Goal: Task Accomplishment & Management: Manage account settings

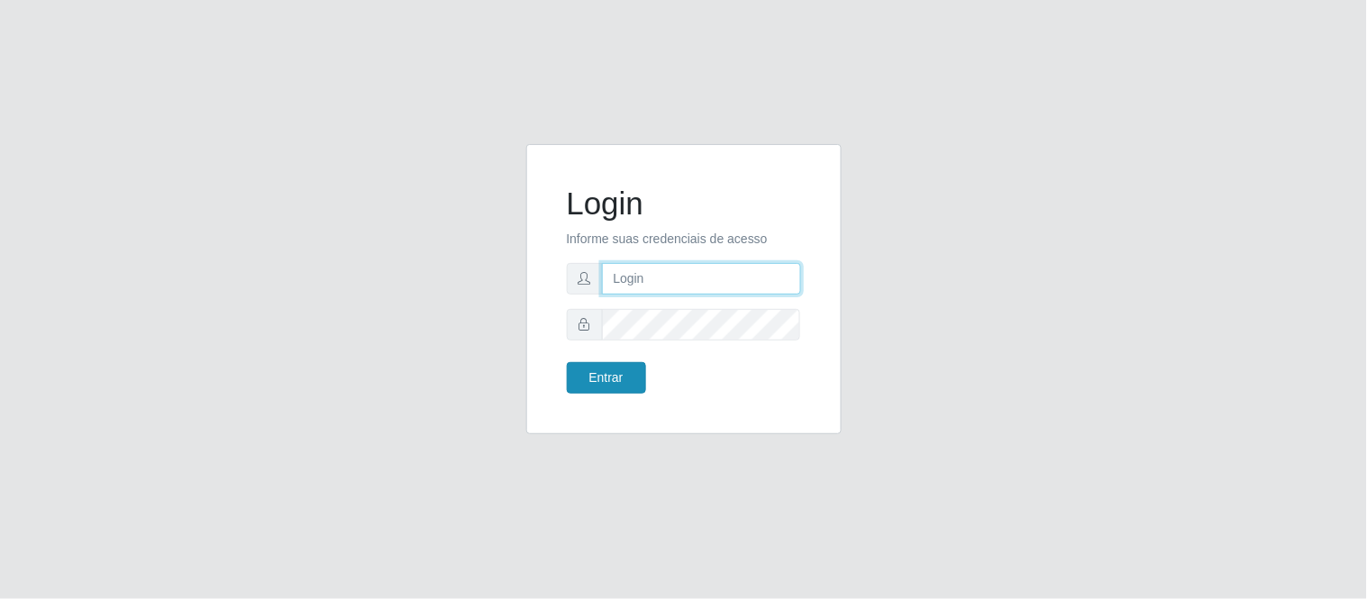
type input "deyvid@carnesecortes"
click at [617, 391] on button "Entrar" at bounding box center [606, 378] width 79 height 32
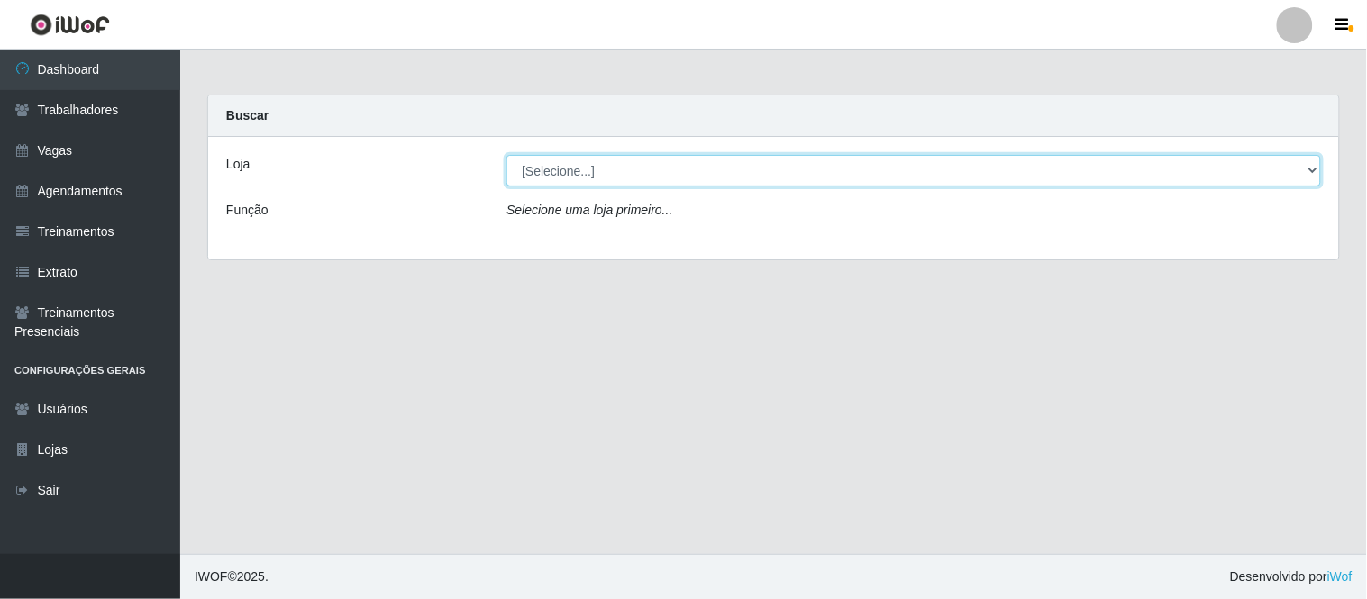
click at [541, 167] on select "[Selecione...] Carnes & Cortes" at bounding box center [913, 171] width 814 height 32
select select "433"
click at [506, 155] on select "[Selecione...] Carnes & Cortes" at bounding box center [913, 171] width 814 height 32
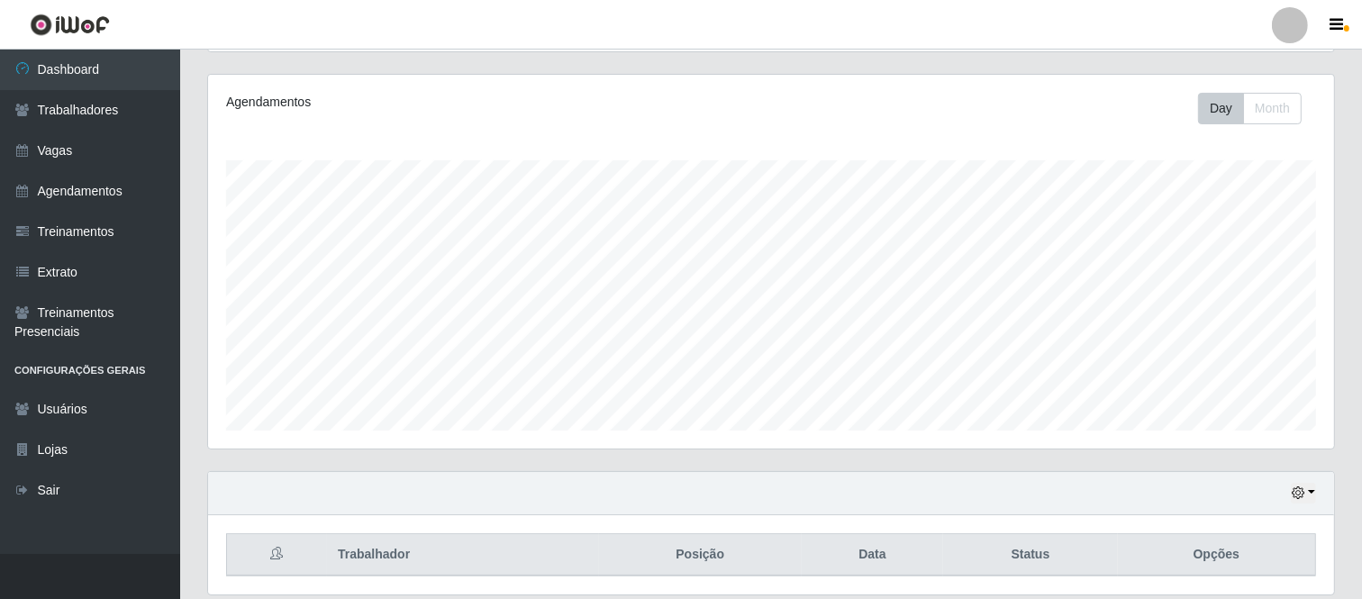
scroll to position [276, 0]
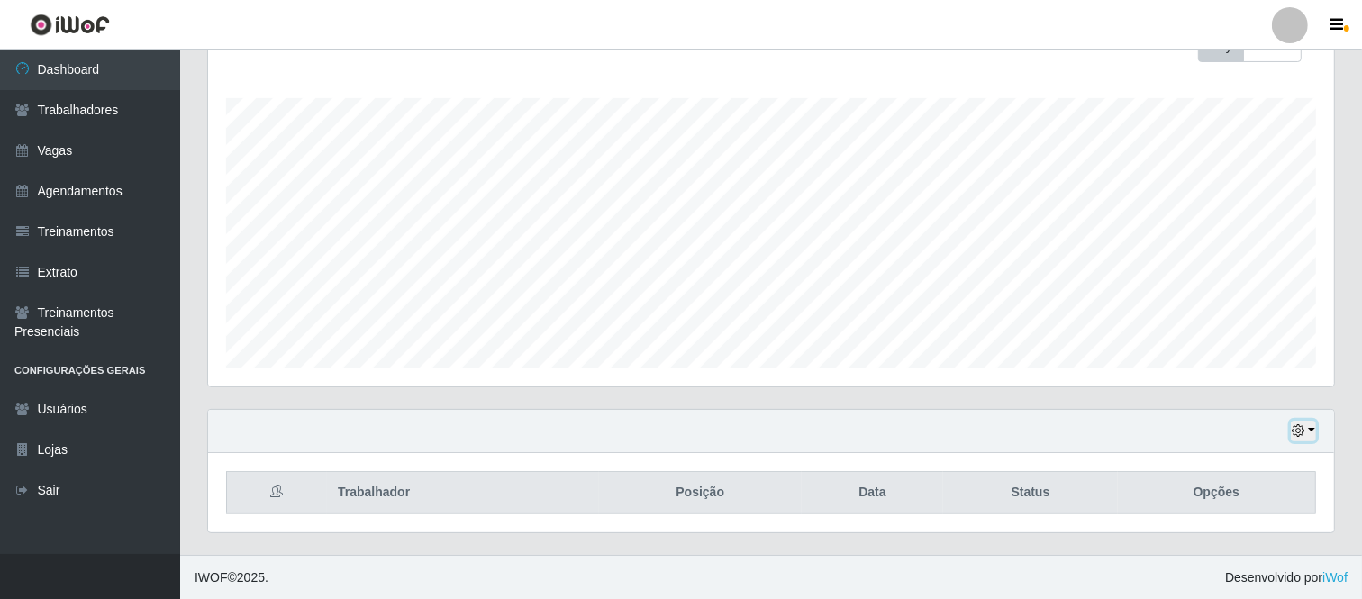
click at [1298, 428] on icon "button" at bounding box center [1298, 430] width 13 height 13
click at [1205, 355] on button "1 Semana" at bounding box center [1243, 363] width 142 height 38
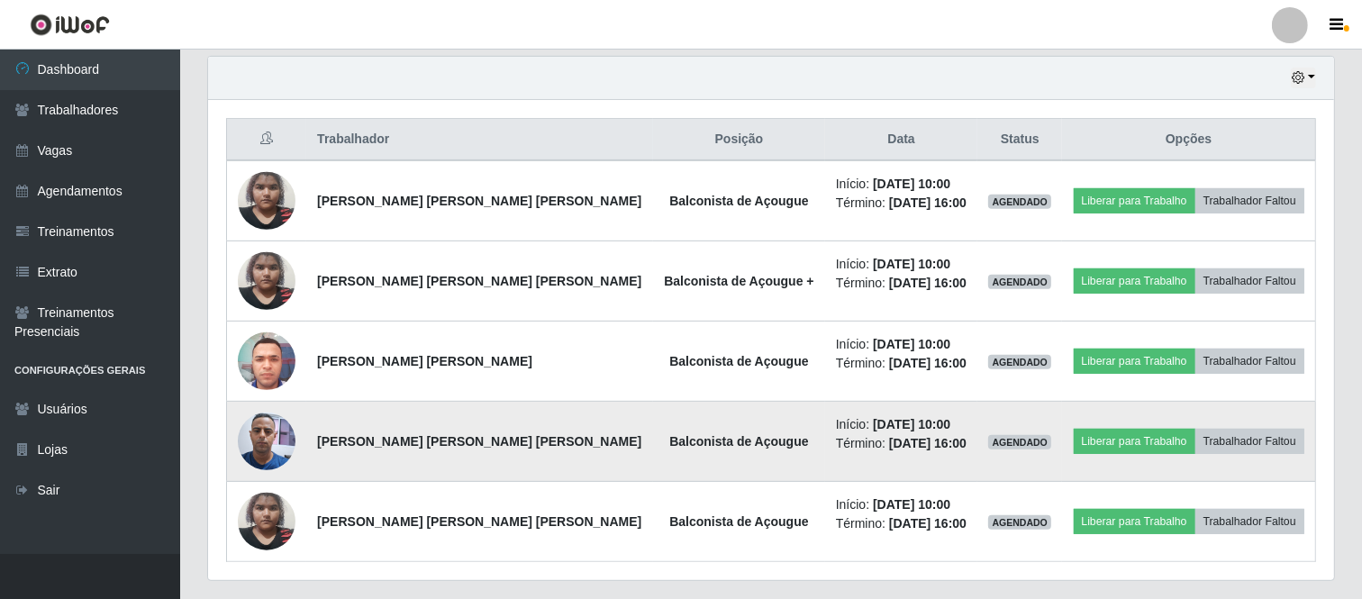
scroll to position [677, 0]
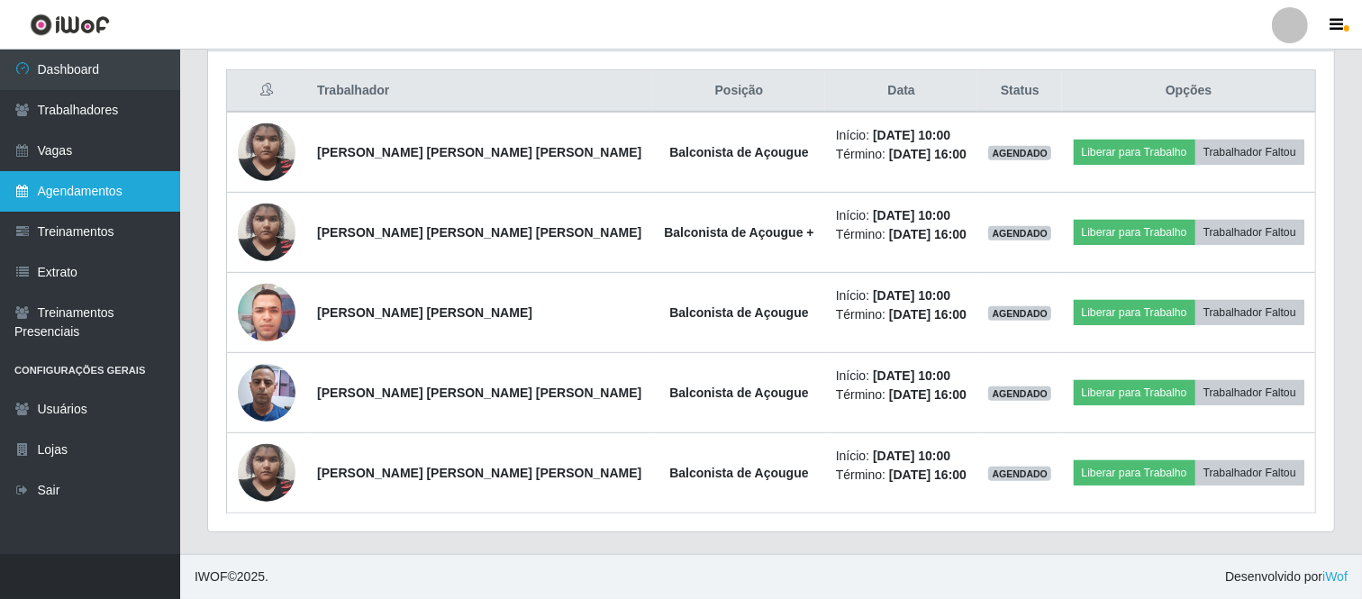
click at [138, 204] on link "Agendamentos" at bounding box center [90, 191] width 180 height 41
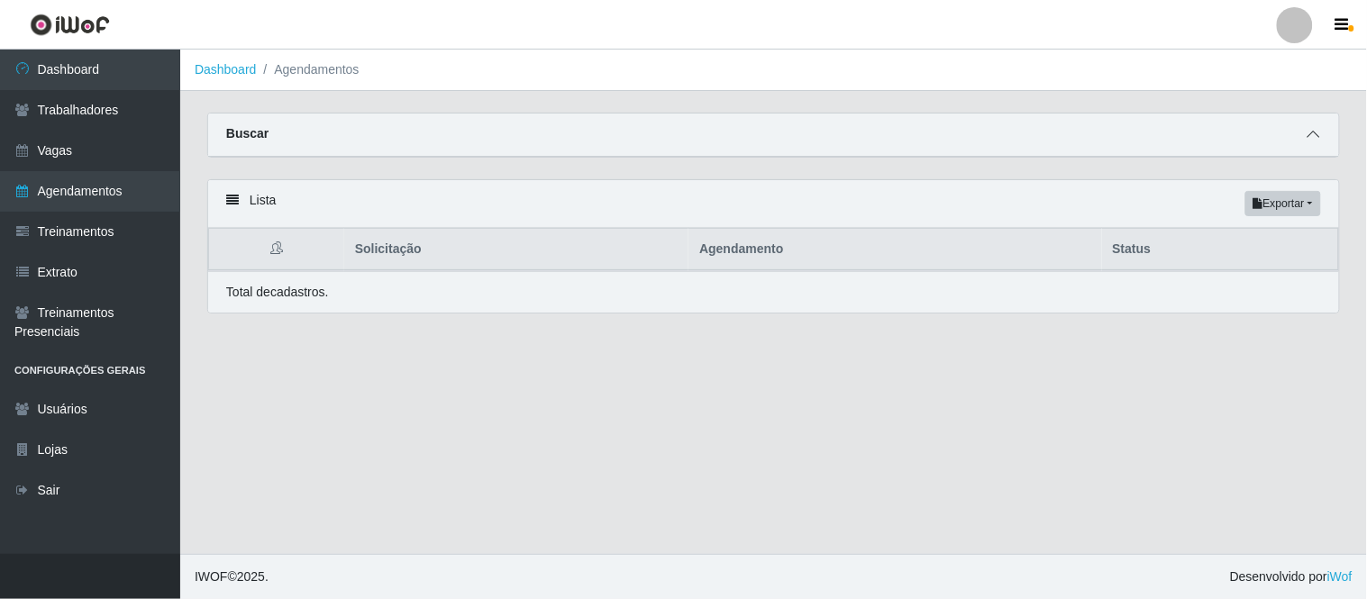
click at [1312, 139] on icon at bounding box center [1313, 134] width 13 height 13
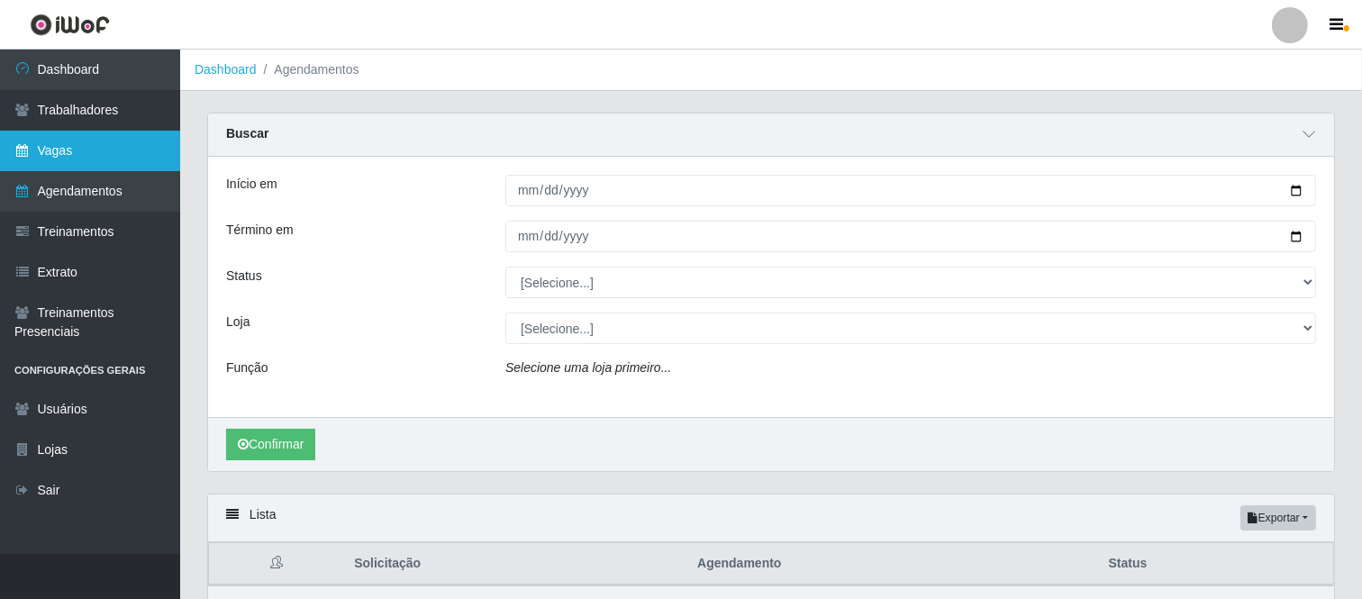
click at [102, 156] on link "Vagas" at bounding box center [90, 151] width 180 height 41
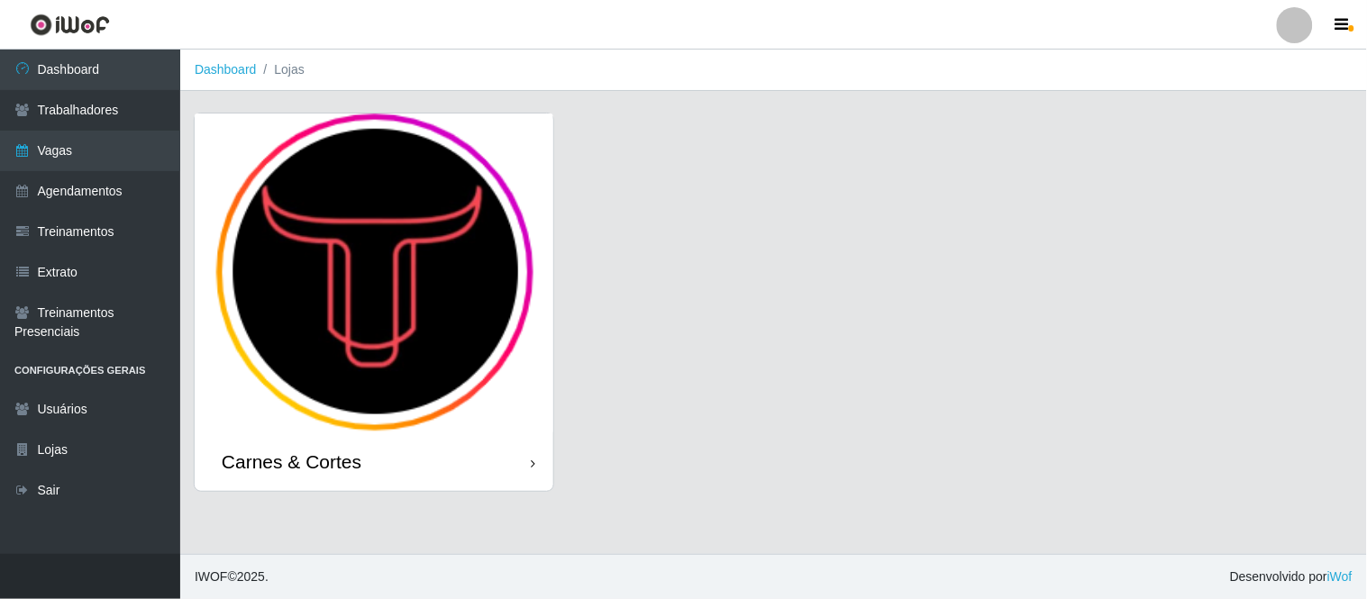
click at [421, 214] on img at bounding box center [374, 273] width 359 height 319
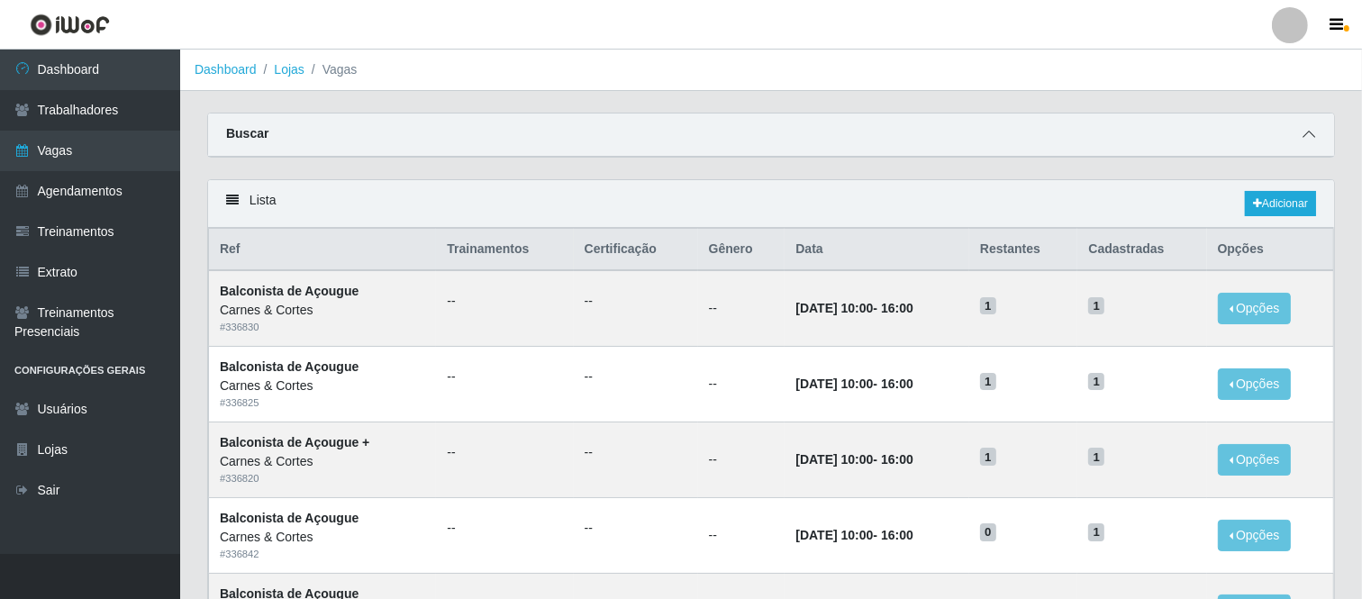
click at [1307, 133] on icon at bounding box center [1309, 134] width 13 height 13
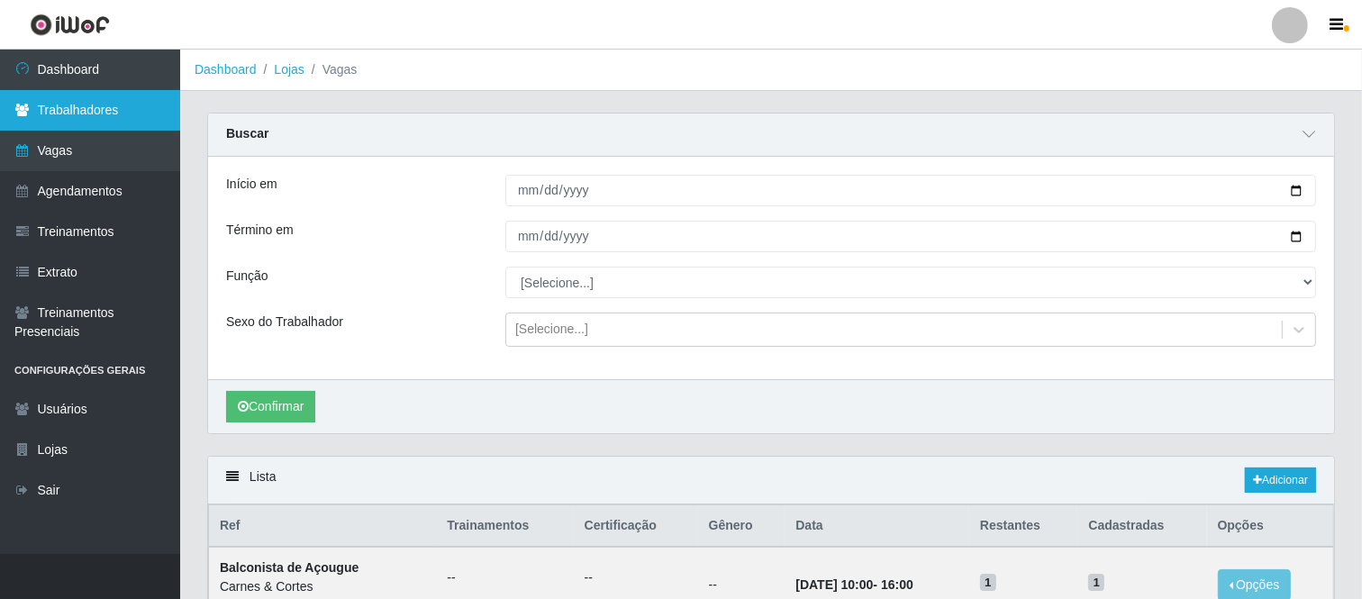
click at [128, 114] on link "Trabalhadores" at bounding box center [90, 110] width 180 height 41
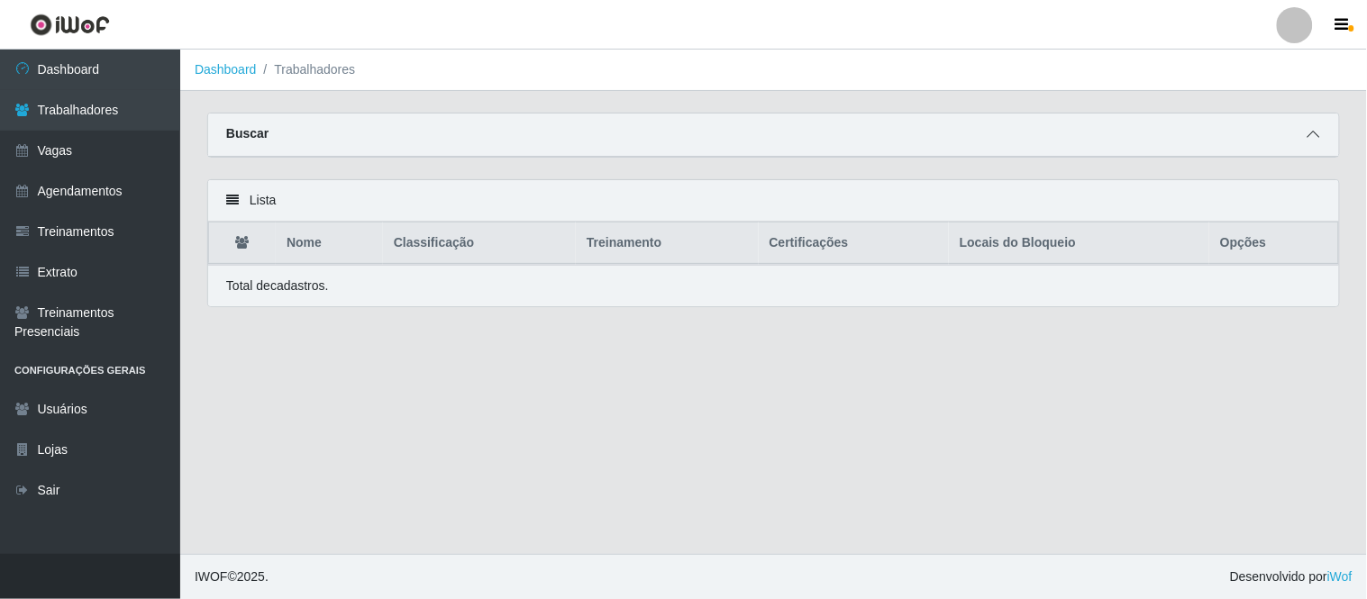
click at [1311, 132] on icon at bounding box center [1313, 134] width 13 height 13
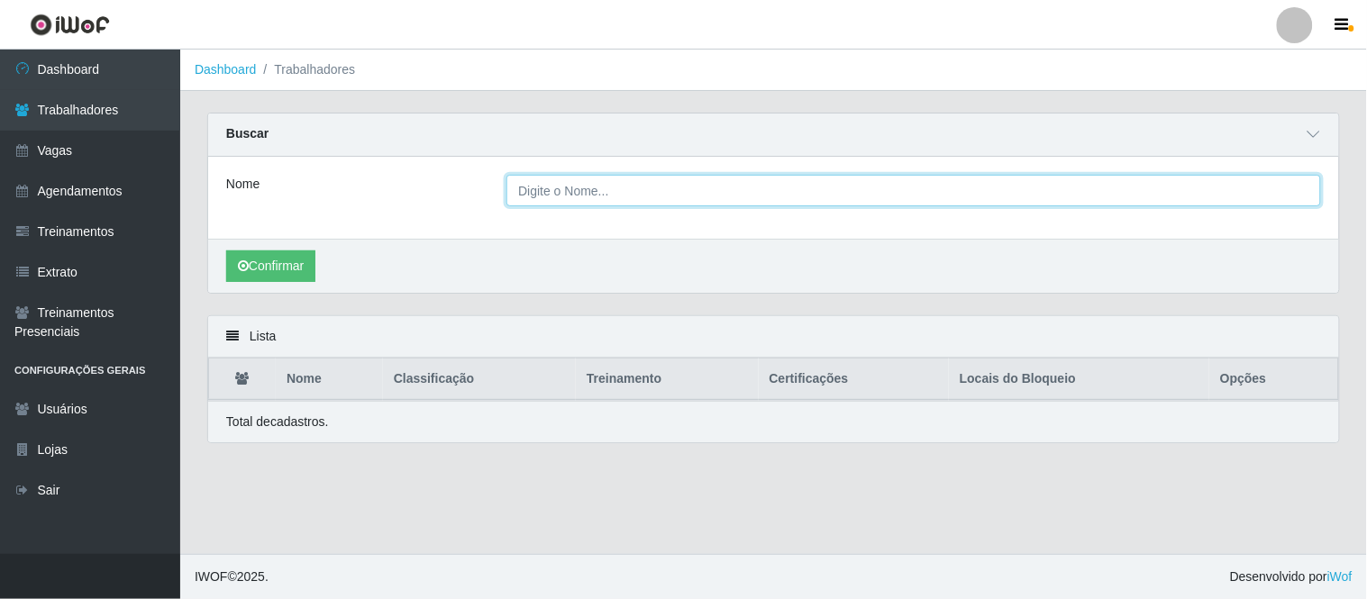
click at [671, 195] on input "Nome" at bounding box center [913, 191] width 814 height 32
type input "thiago"
click at [226, 250] on button "Confirmar" at bounding box center [270, 266] width 89 height 32
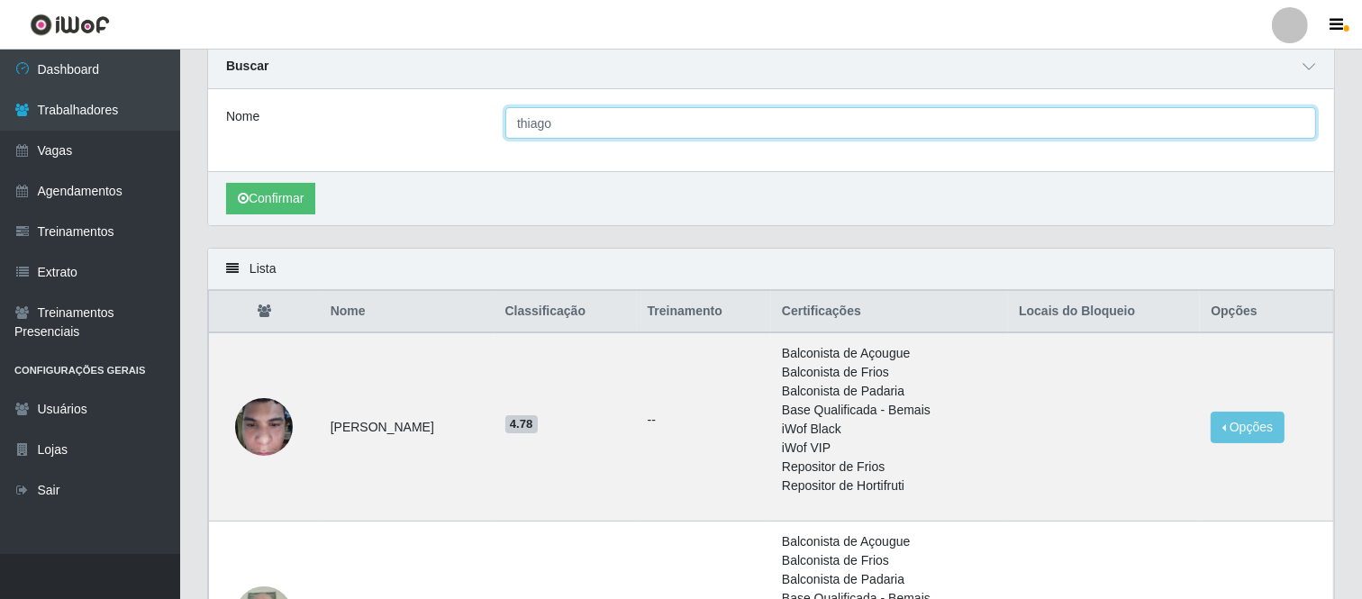
scroll to position [200, 0]
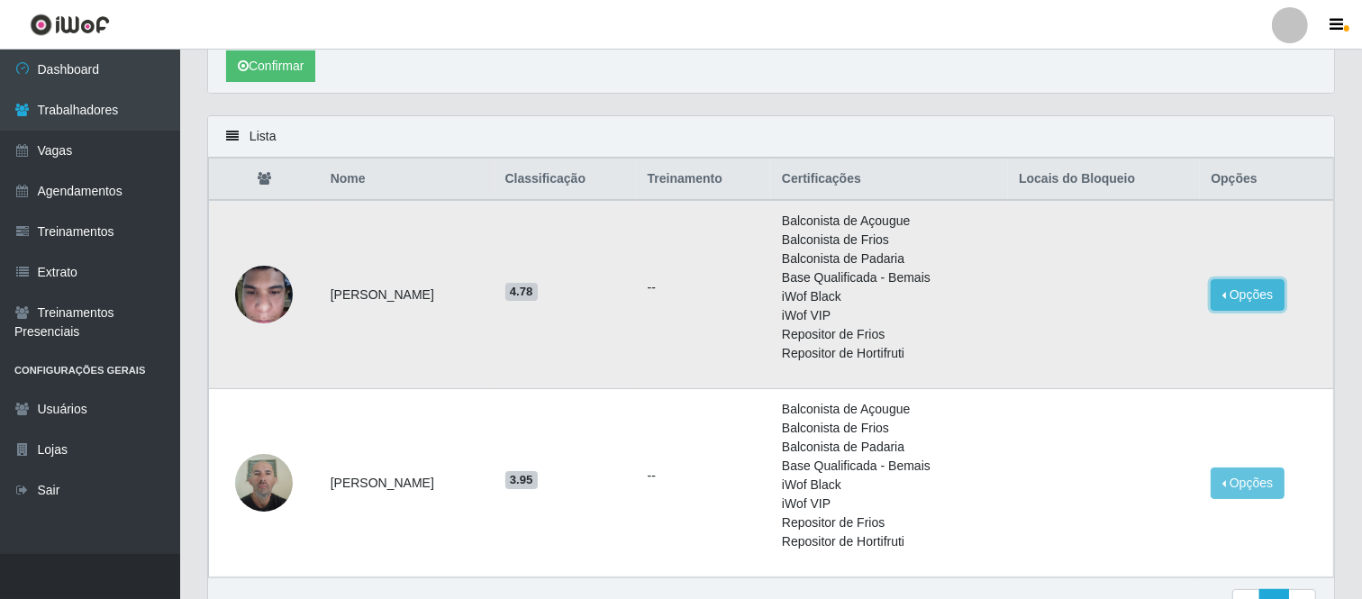
click at [1248, 291] on button "Opções" at bounding box center [1248, 295] width 74 height 32
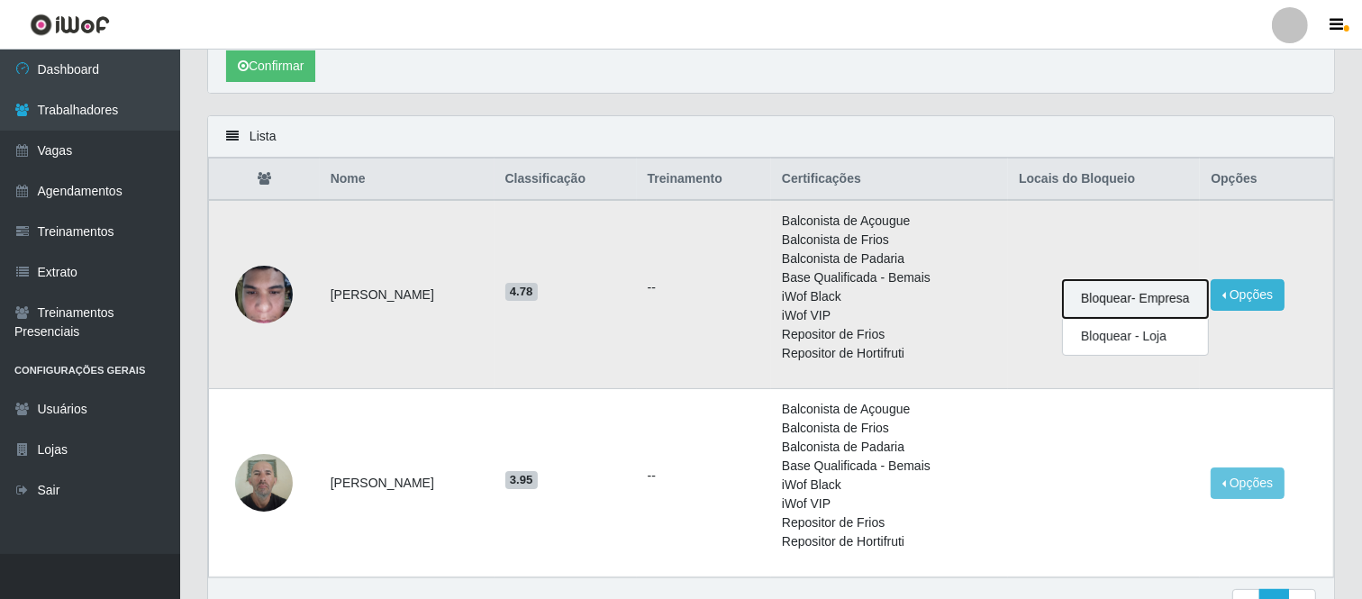
click at [1162, 298] on button "Bloquear - Empresa" at bounding box center [1135, 299] width 145 height 38
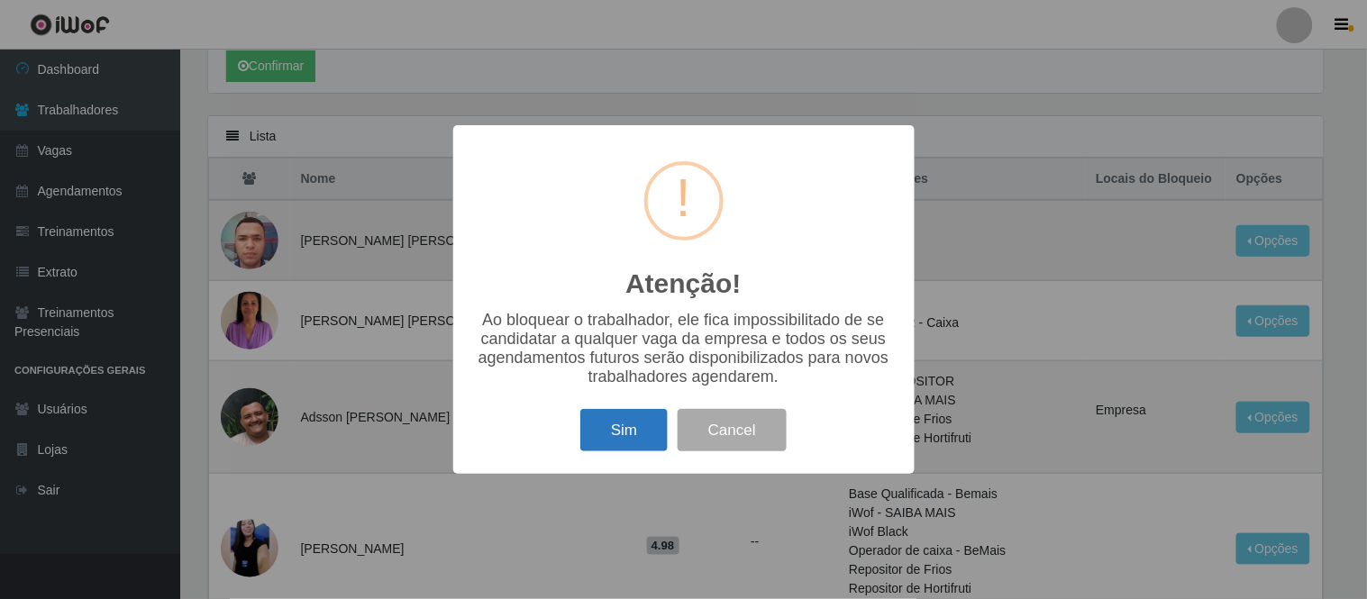
click at [615, 434] on button "Sim" at bounding box center [623, 430] width 87 height 42
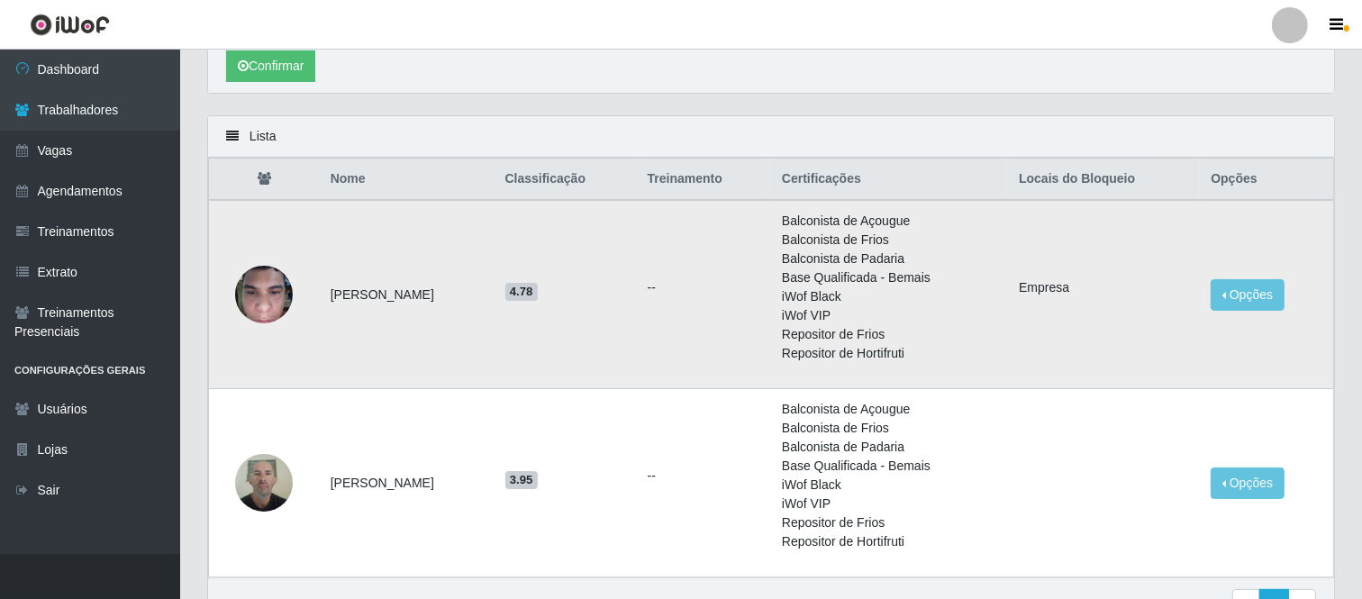
click at [252, 293] on img at bounding box center [264, 294] width 58 height 77
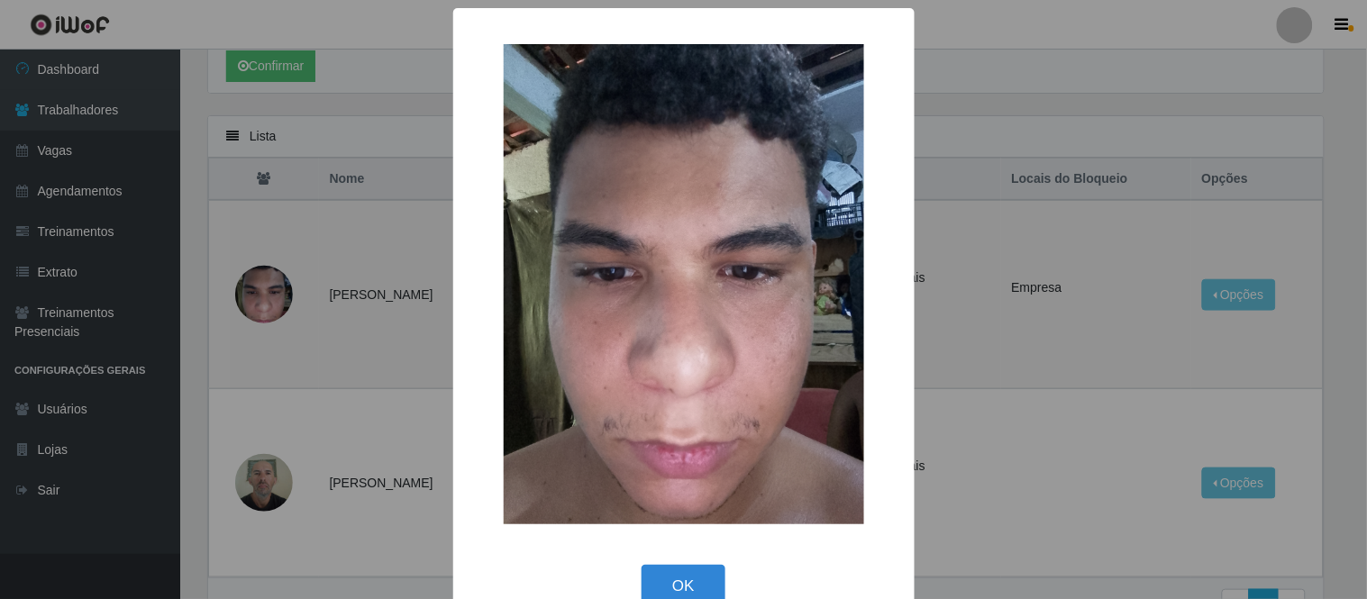
click at [312, 437] on div "× OK Cancel" at bounding box center [683, 299] width 1367 height 599
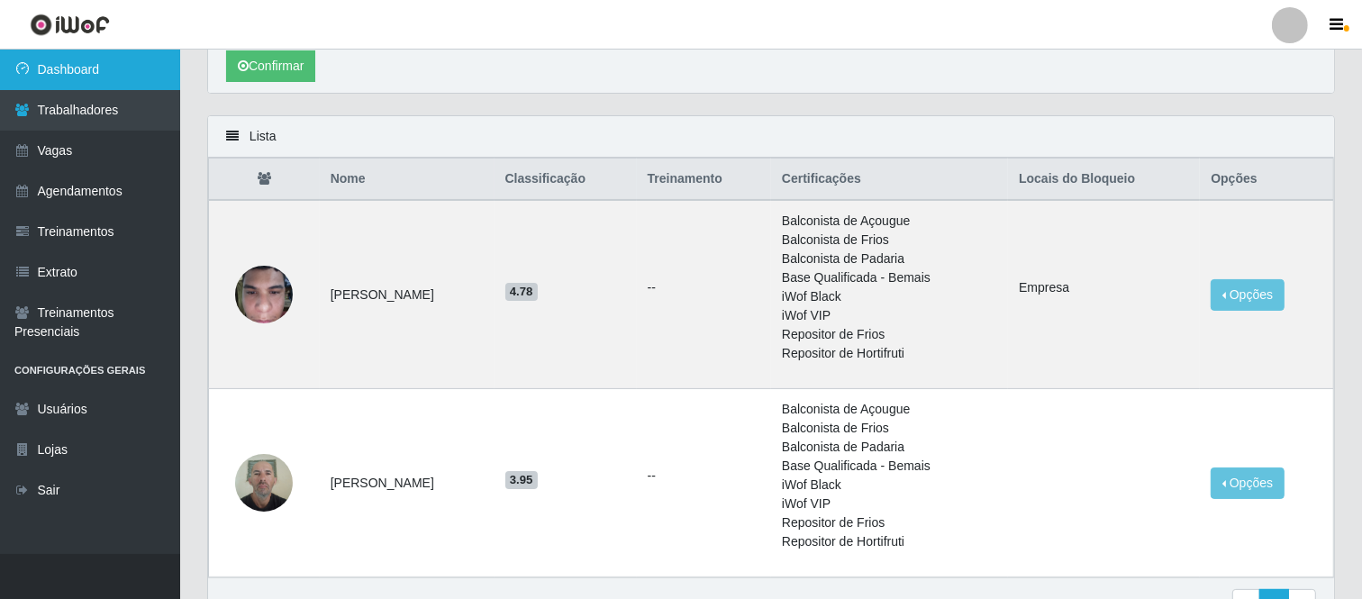
click at [88, 66] on link "Dashboard" at bounding box center [90, 70] width 180 height 41
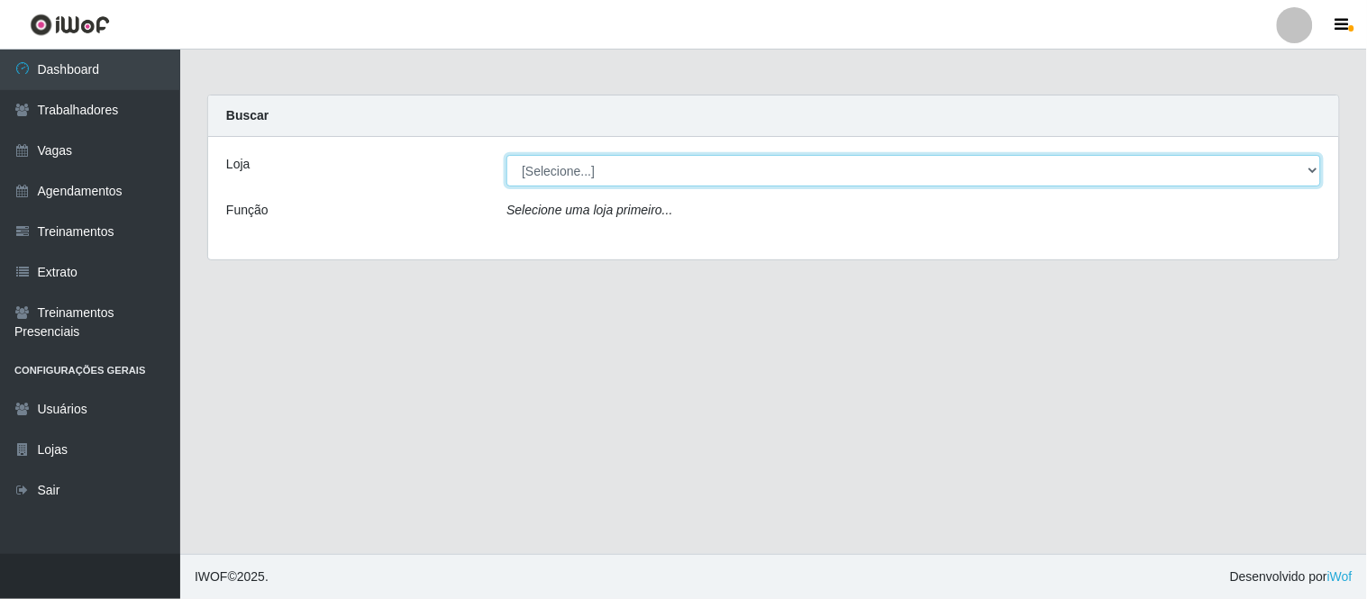
click at [640, 175] on select "[Selecione...] Carnes & Cortes" at bounding box center [913, 171] width 814 height 32
select select "433"
click at [506, 155] on select "[Selecione...] Carnes & Cortes" at bounding box center [913, 171] width 814 height 32
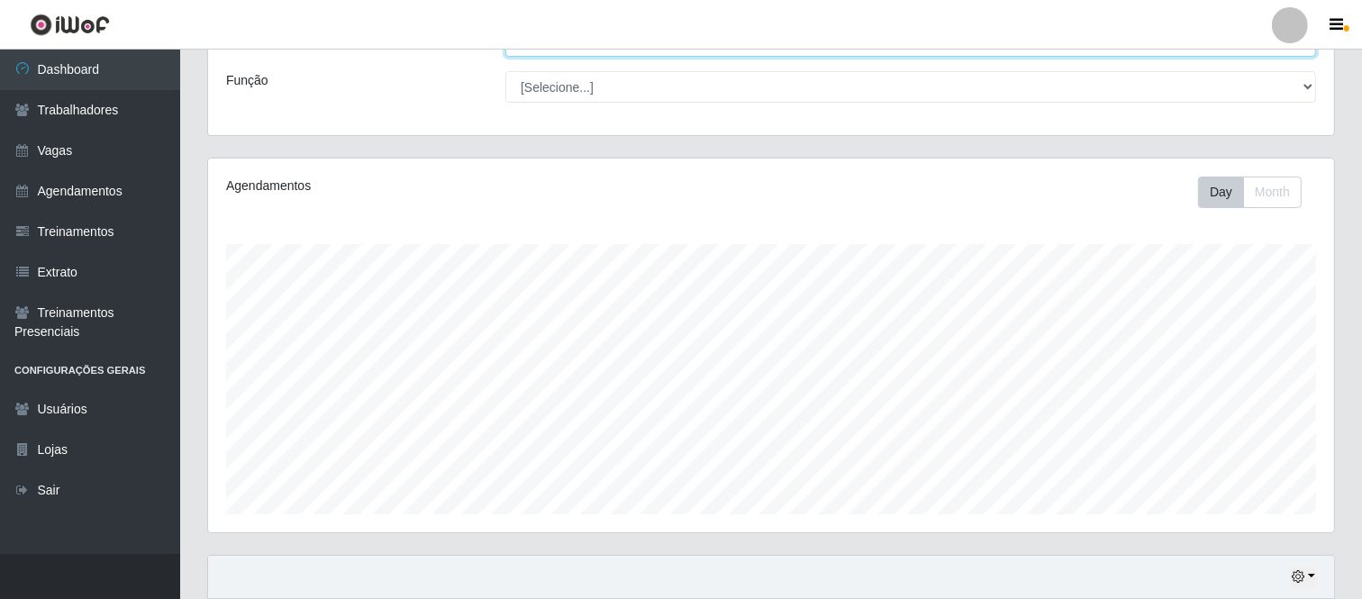
scroll to position [276, 0]
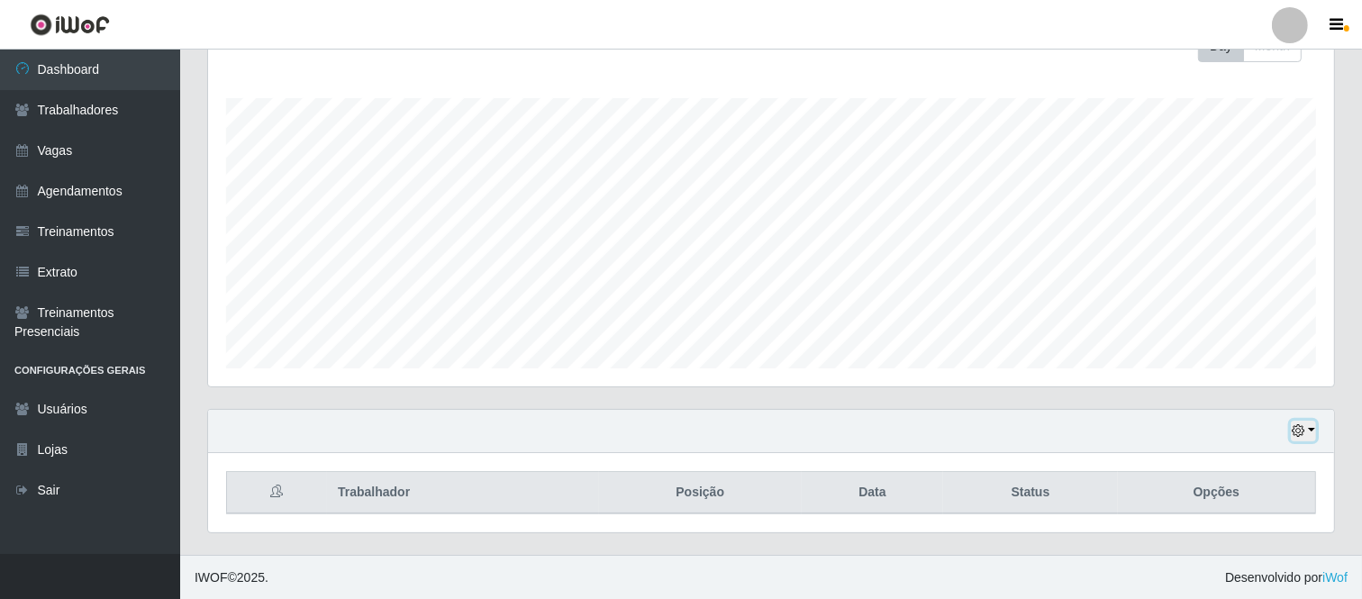
click at [1311, 424] on button "button" at bounding box center [1303, 431] width 25 height 21
click at [1230, 359] on button "1 Semana" at bounding box center [1243, 363] width 142 height 38
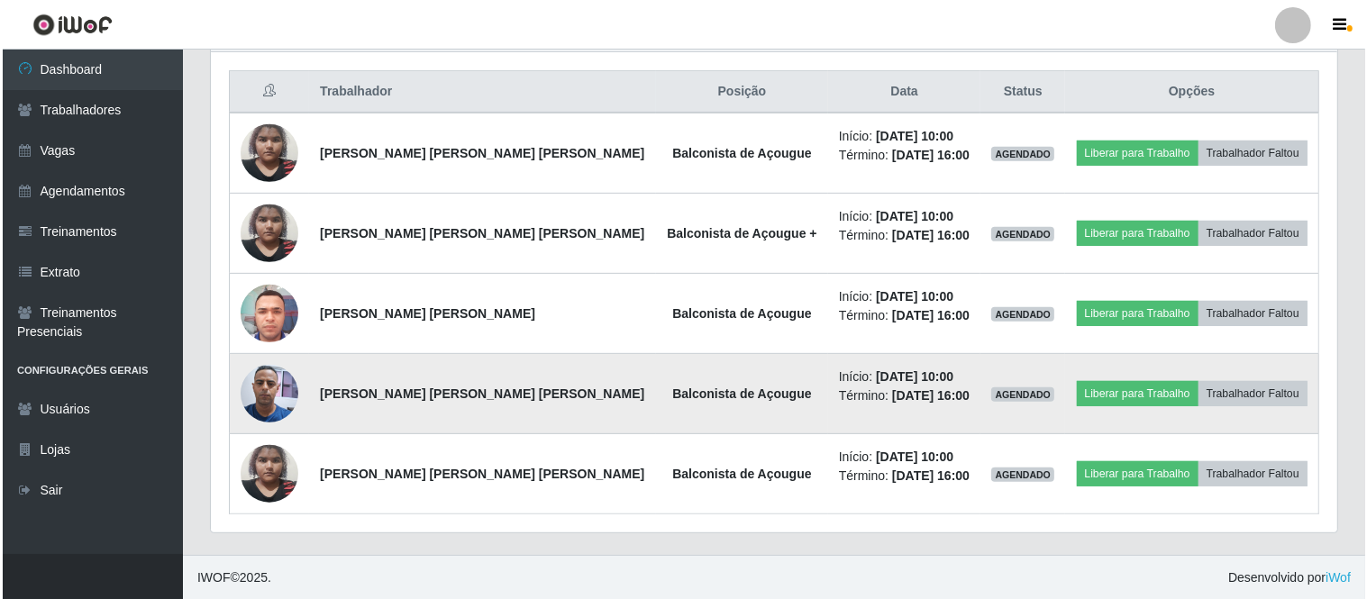
scroll to position [677, 0]
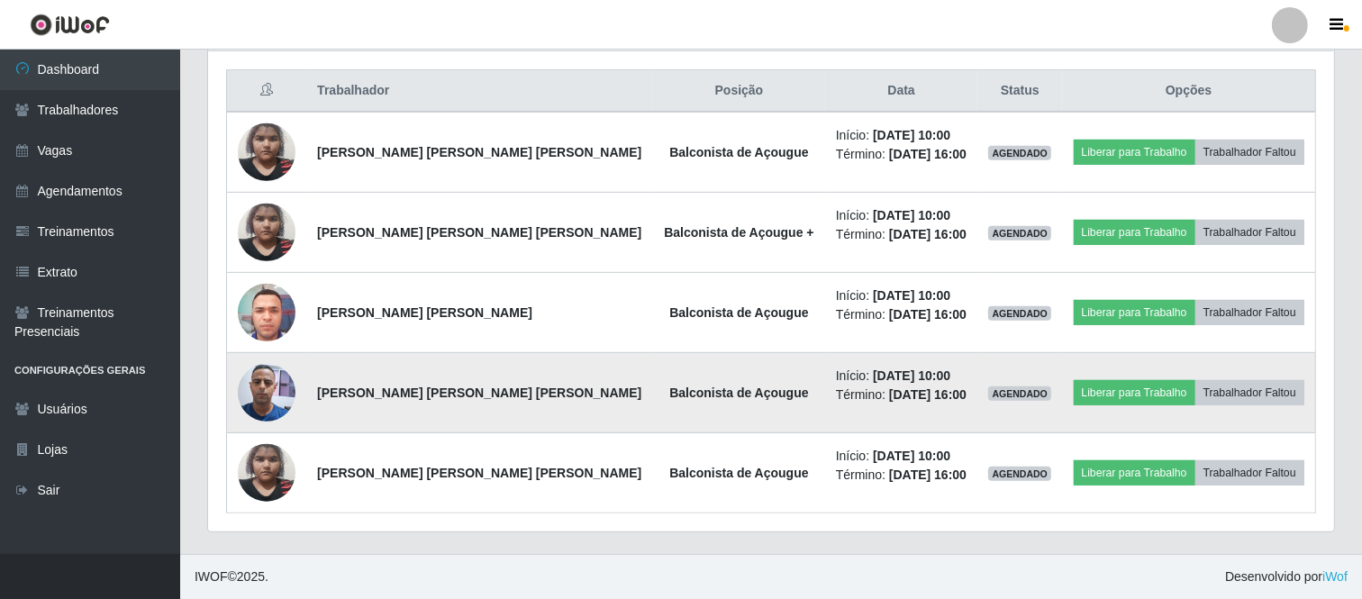
click at [267, 399] on img at bounding box center [267, 392] width 58 height 77
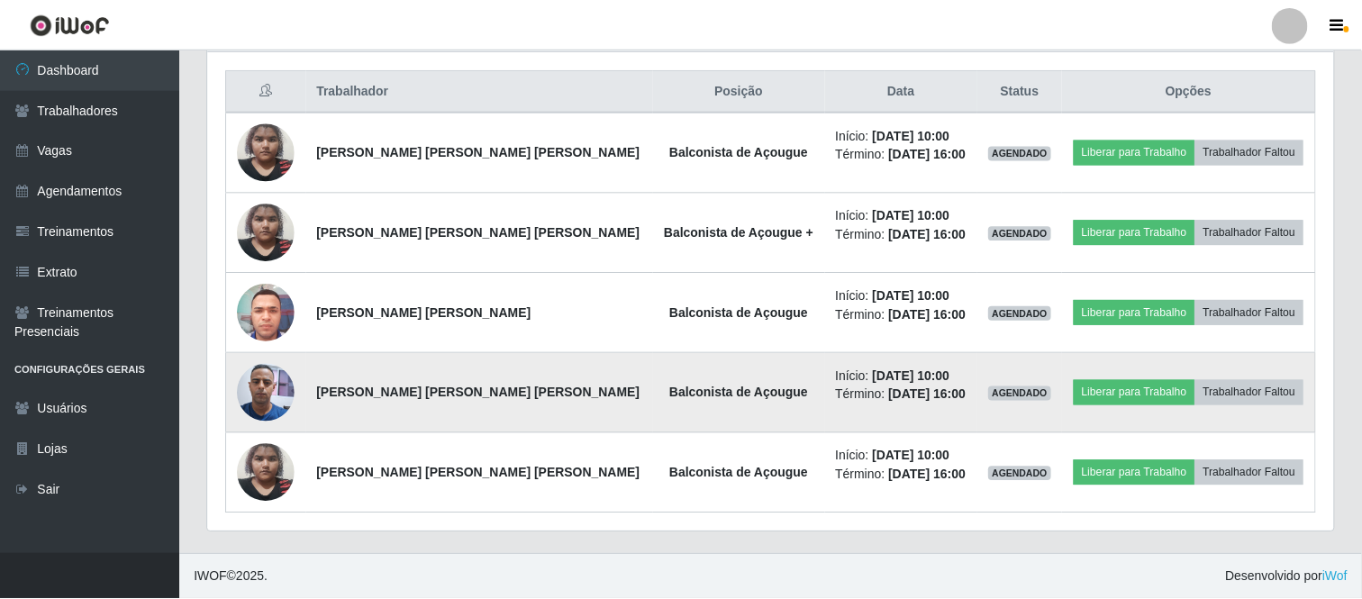
scroll to position [373, 1114]
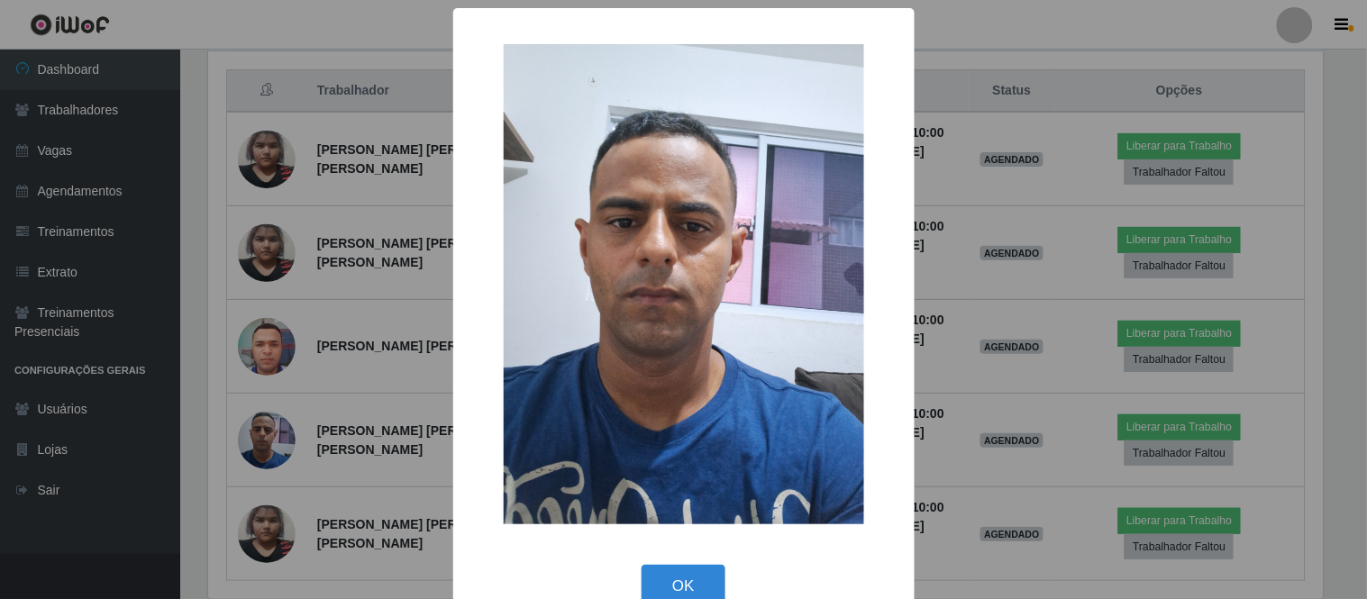
click at [641, 565] on button "OK" at bounding box center [683, 586] width 84 height 42
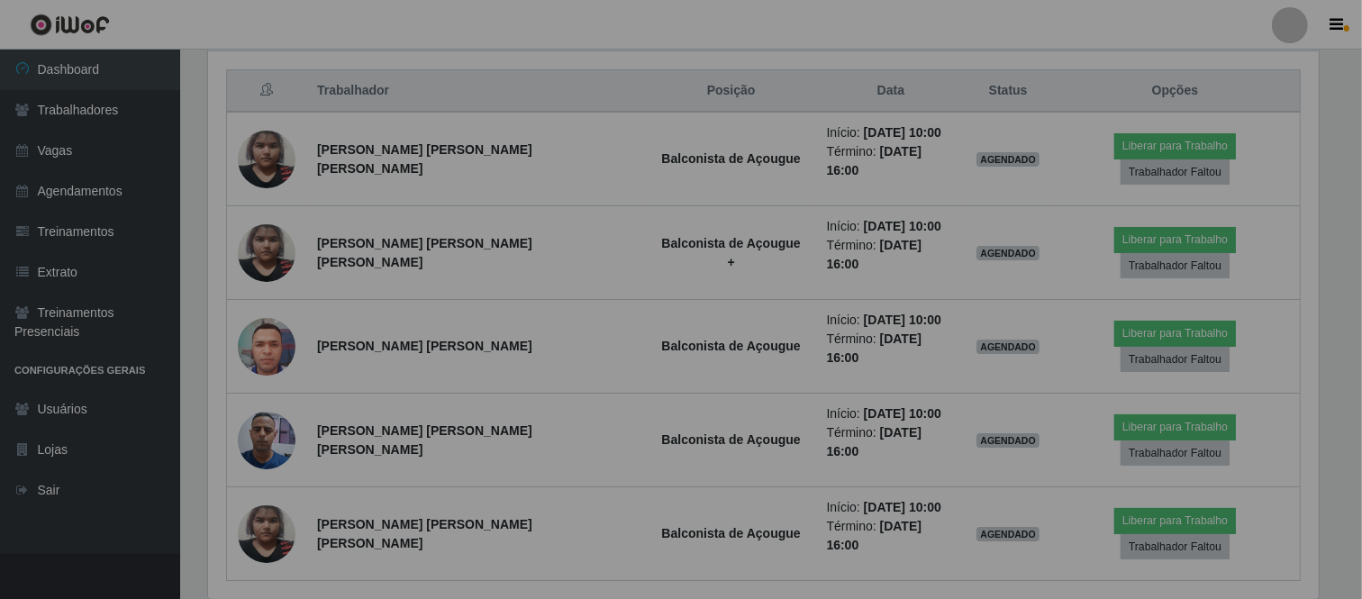
scroll to position [373, 1126]
